Goal: Information Seeking & Learning: Check status

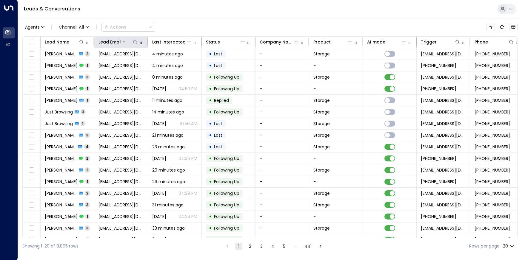
click at [136, 42] on icon at bounding box center [135, 42] width 5 height 5
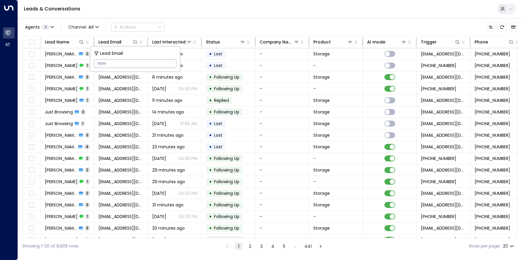
click at [126, 66] on input "text" at bounding box center [135, 63] width 82 height 11
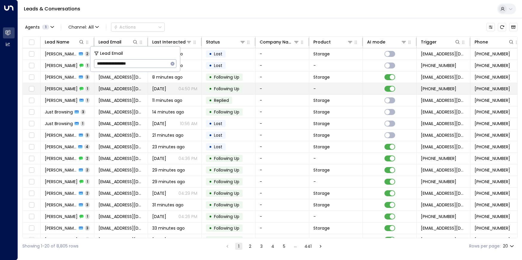
type input "**********"
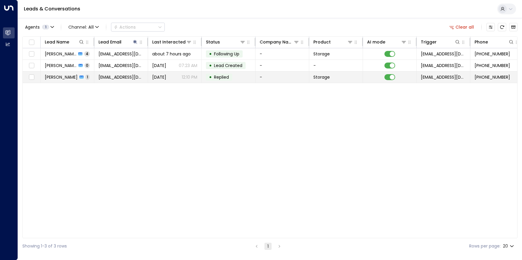
click at [132, 79] on span "[EMAIL_ADDRESS][DOMAIN_NAME]" at bounding box center [120, 77] width 45 height 6
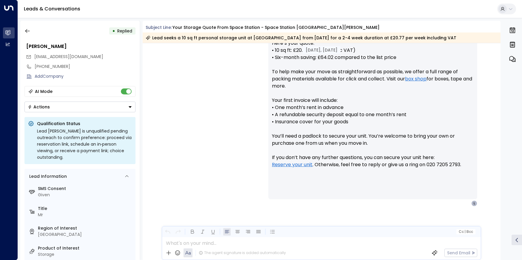
scroll to position [258, 0]
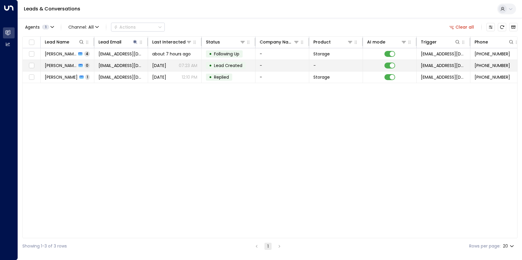
click at [204, 67] on td "• Lead Created" at bounding box center [229, 65] width 54 height 11
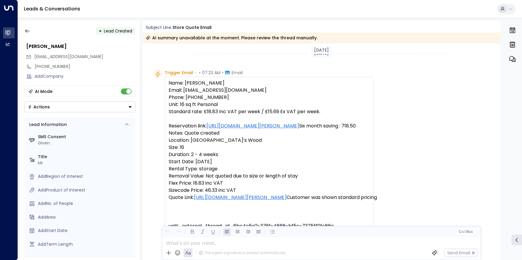
scroll to position [54, 0]
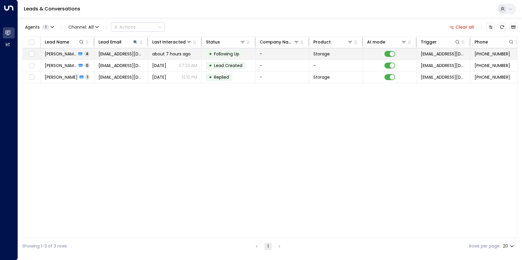
click at [229, 59] on td "• Following Up" at bounding box center [229, 53] width 54 height 11
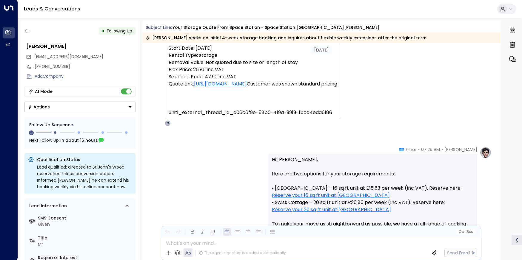
scroll to position [113, 0]
click at [27, 32] on icon "button" at bounding box center [27, 31] width 6 height 6
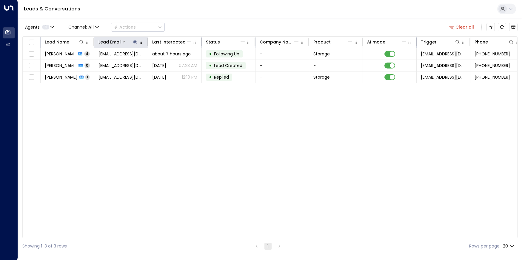
click at [132, 42] on button at bounding box center [135, 42] width 6 height 6
drag, startPoint x: 172, startPoint y: 63, endPoint x: 146, endPoint y: 56, distance: 26.8
click at [170, 63] on icon "button" at bounding box center [172, 63] width 5 height 5
click at [142, 67] on input "text" at bounding box center [135, 63] width 82 height 11
paste input "**********"
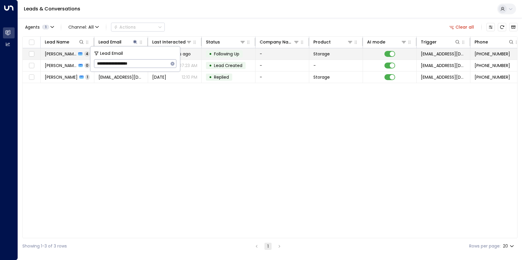
type input "**********"
